Goal: Use online tool/utility

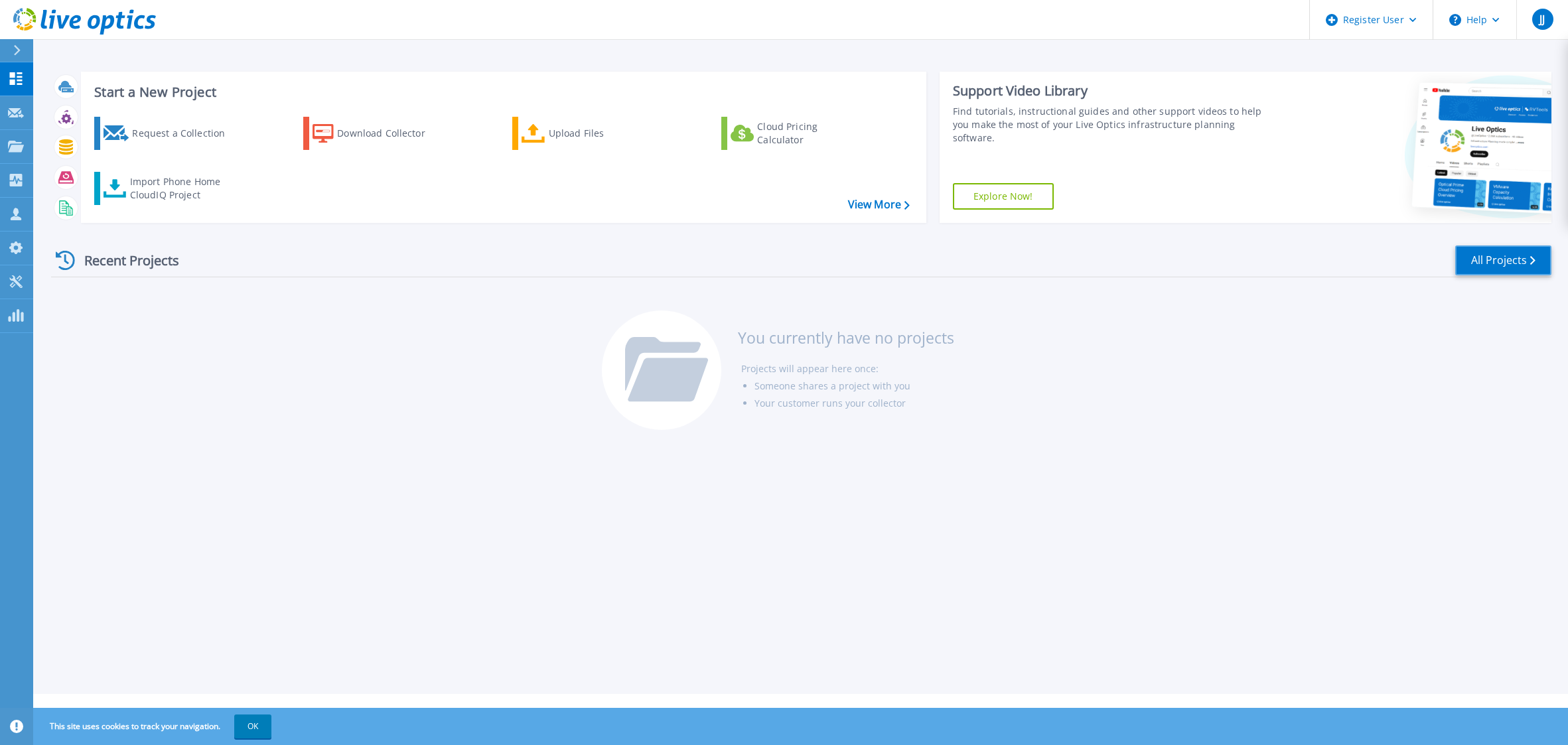
drag, startPoint x: 1516, startPoint y: 253, endPoint x: 1061, endPoint y: 307, distance: 458.2
click at [1516, 253] on link "All Projects" at bounding box center [1503, 261] width 96 height 30
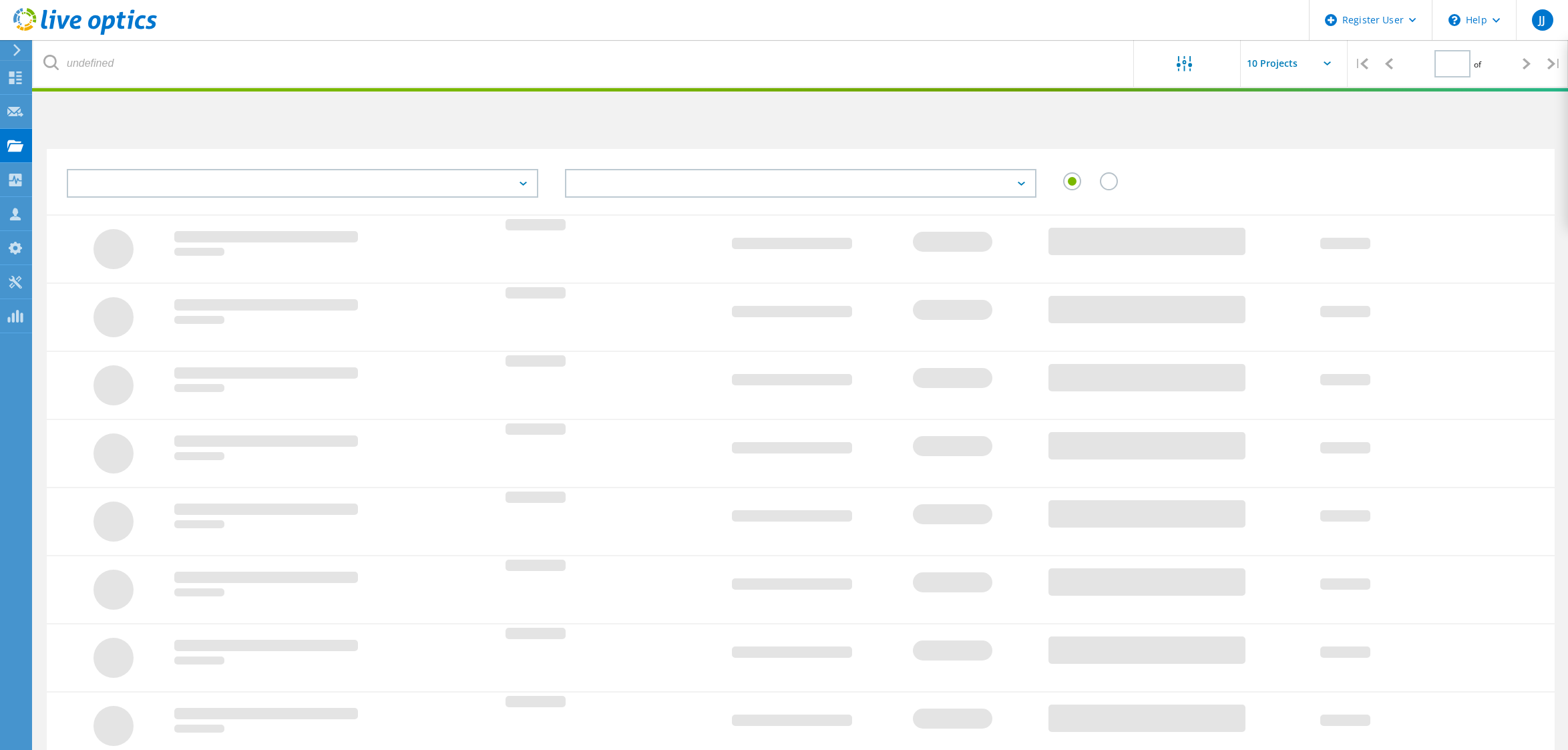
type input "1"
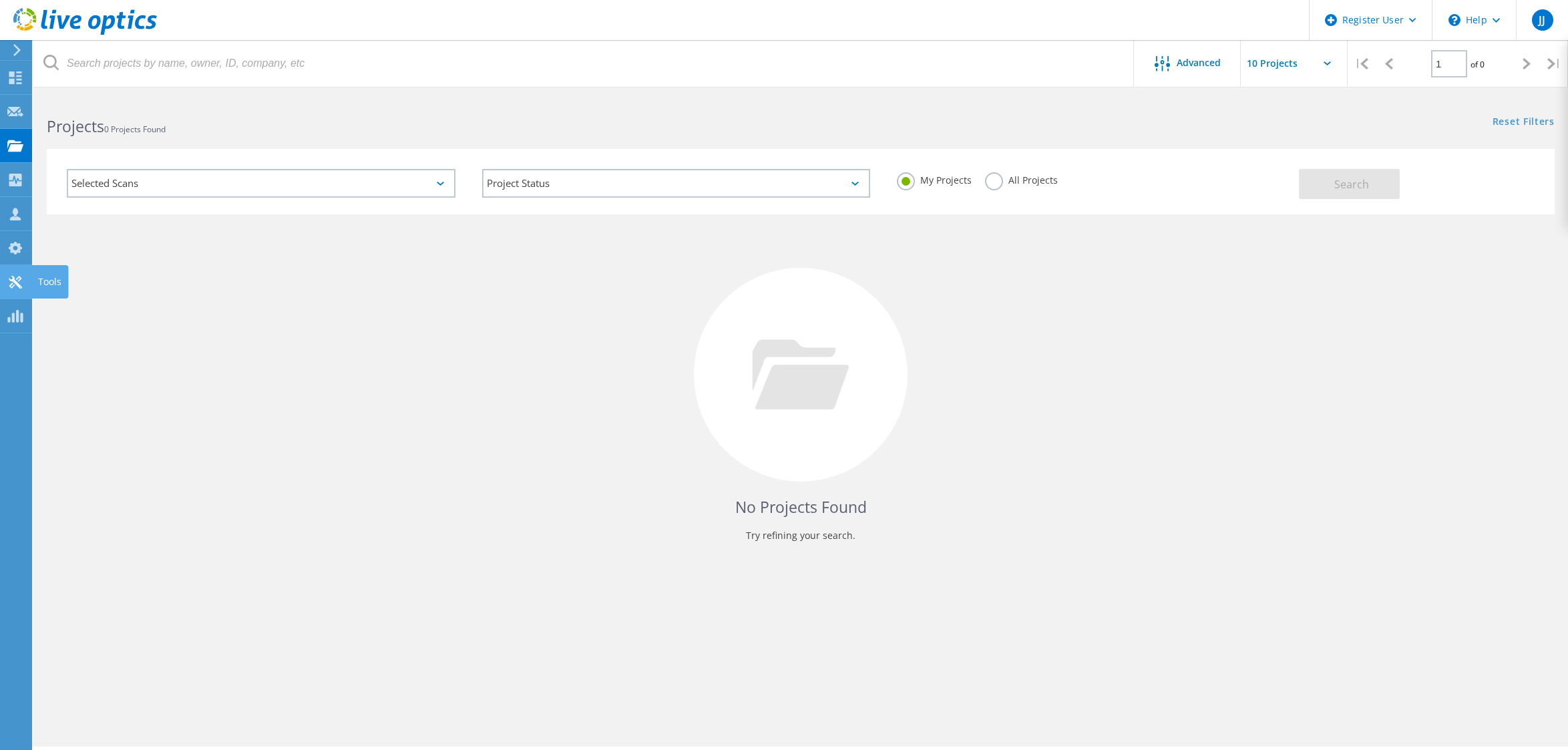
click at [18, 279] on icon at bounding box center [15, 282] width 16 height 13
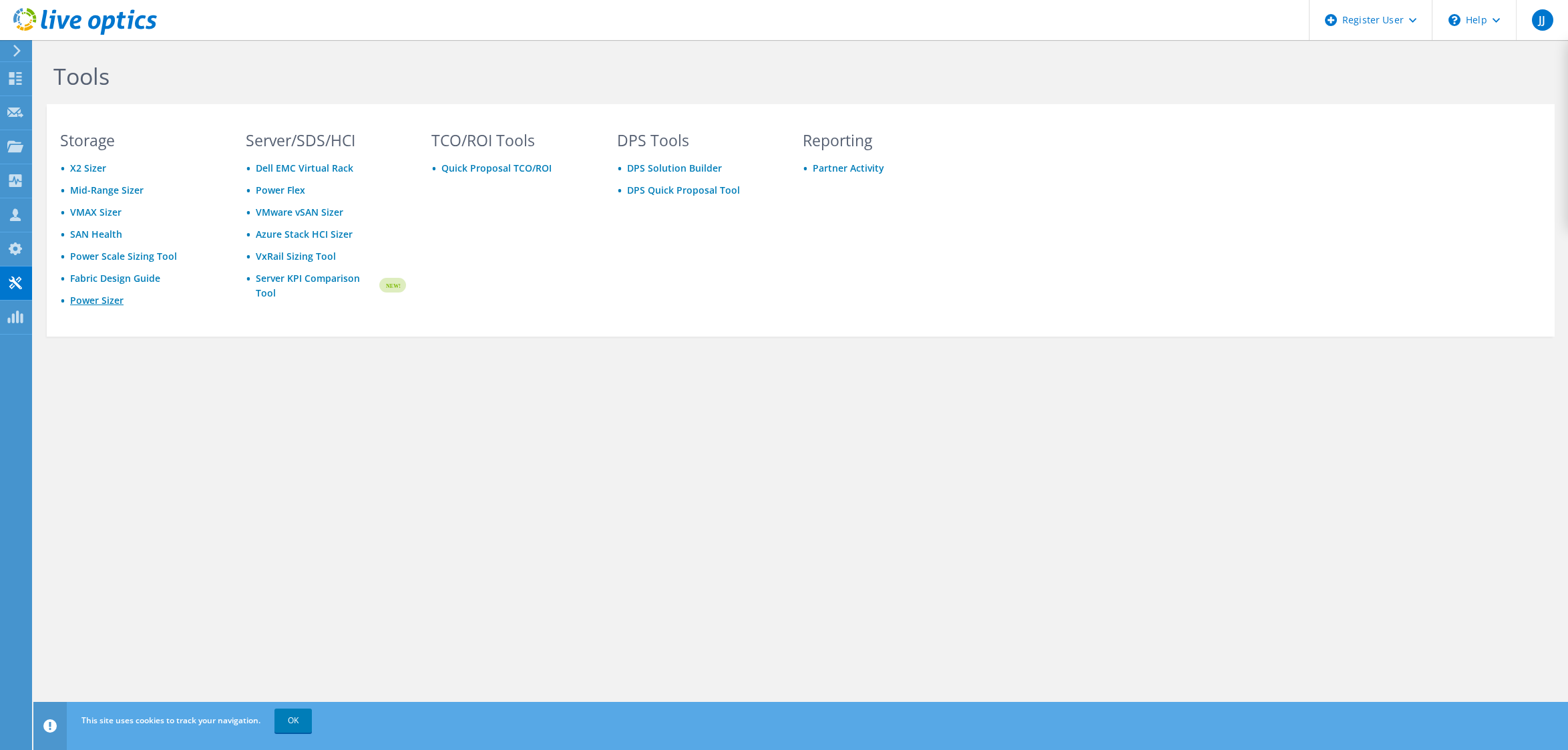
click at [91, 299] on link "Power Sizer" at bounding box center [97, 300] width 54 height 13
click at [99, 190] on link "Mid-Range Sizer" at bounding box center [107, 190] width 73 height 13
click at [102, 191] on link "Mid-Range Sizer" at bounding box center [107, 190] width 73 height 13
